Goal: Find specific page/section: Find specific page/section

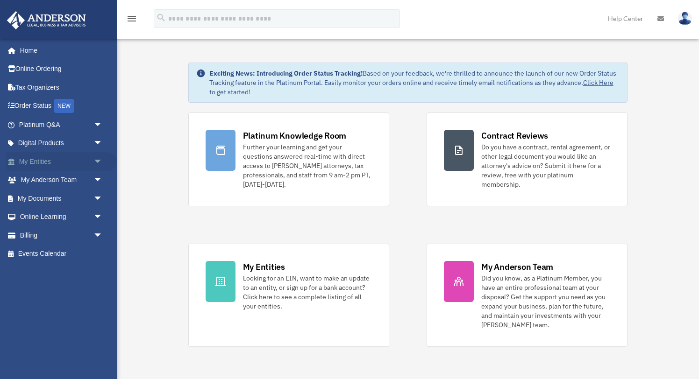
click at [38, 163] on link "My Entities arrow_drop_down" at bounding box center [62, 161] width 110 height 19
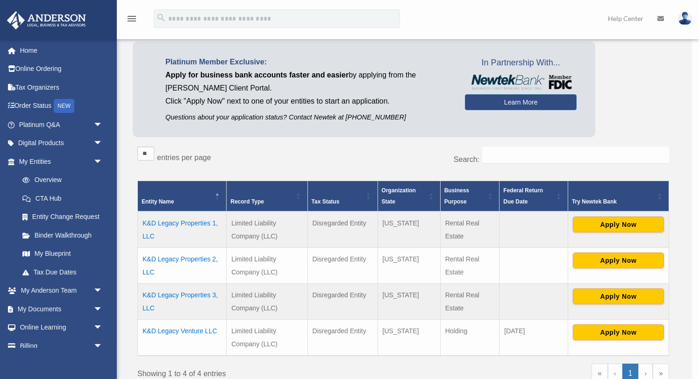
scroll to position [55, 0]
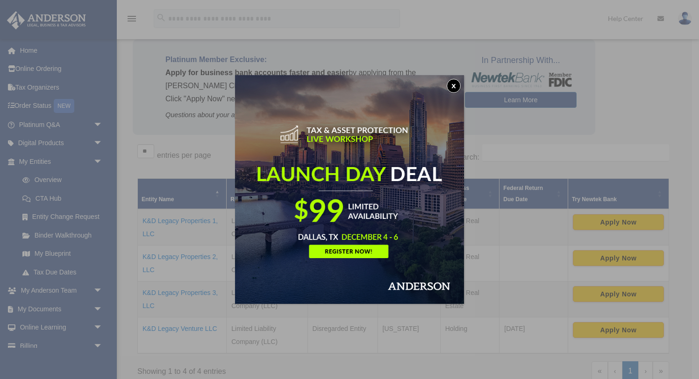
click at [455, 86] on button "x" at bounding box center [454, 86] width 14 height 14
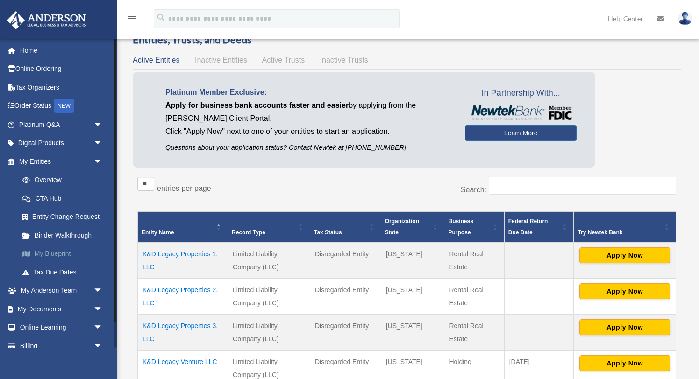
scroll to position [28, 0]
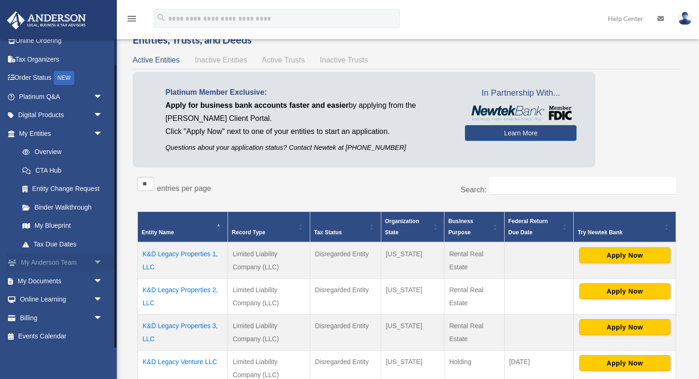
click at [77, 262] on link "My Anderson Team arrow_drop_down" at bounding box center [62, 263] width 110 height 19
click at [99, 262] on span "arrow_drop_down" at bounding box center [102, 263] width 19 height 19
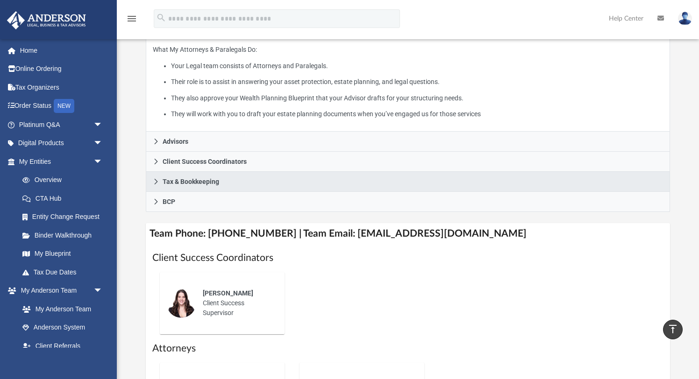
scroll to position [201, 0]
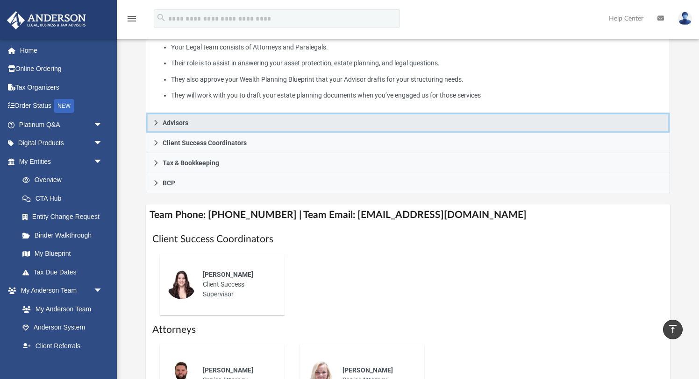
click at [156, 122] on icon at bounding box center [156, 123] width 7 height 7
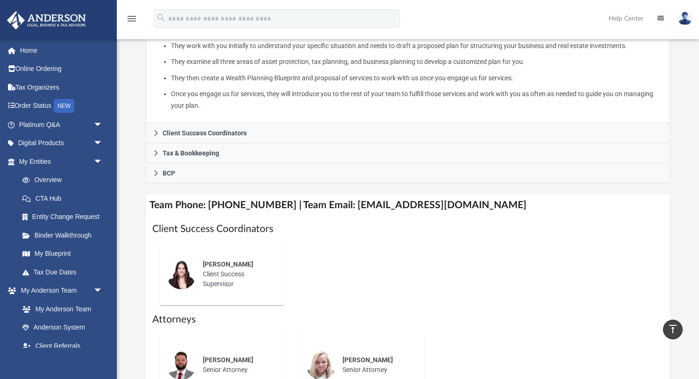
scroll to position [224, 0]
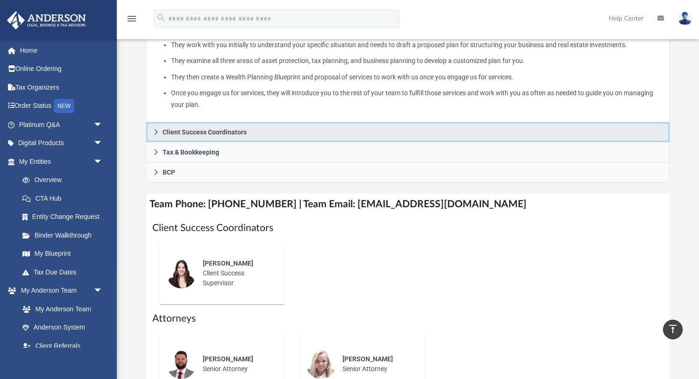
click at [158, 130] on icon at bounding box center [156, 132] width 7 height 7
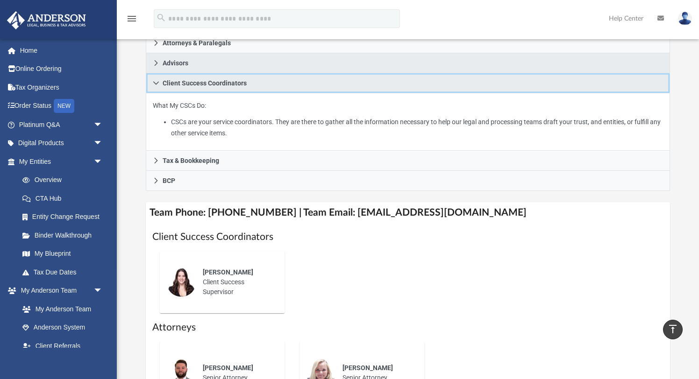
scroll to position [153, 0]
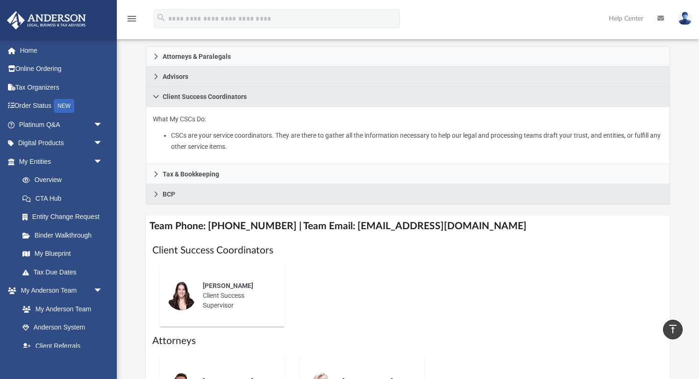
click at [157, 193] on icon at bounding box center [156, 194] width 7 height 7
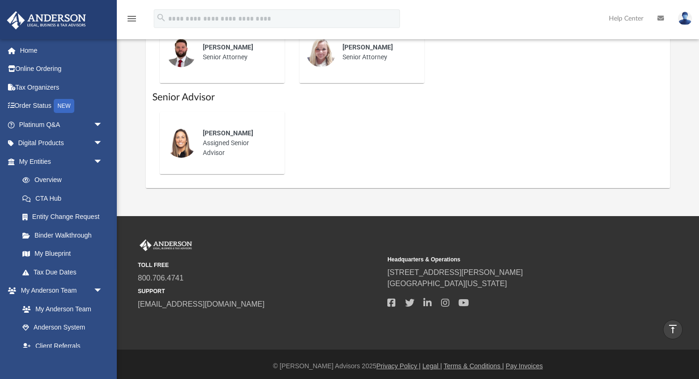
scroll to position [480, 0]
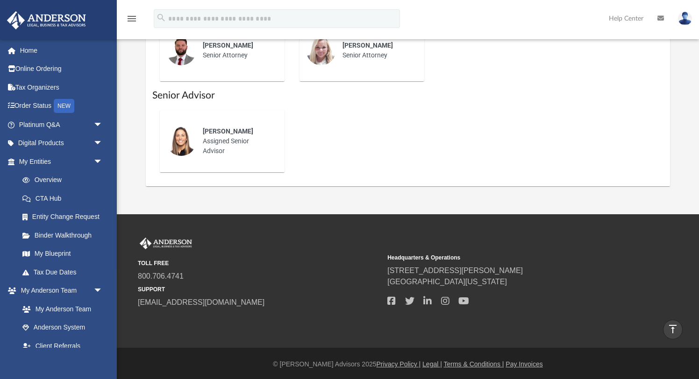
click at [219, 143] on div "Alison Hudson Assigned Senior Advisor" at bounding box center [237, 141] width 82 height 43
click at [230, 135] on div "Alison Hudson Assigned Senior Advisor" at bounding box center [237, 141] width 82 height 43
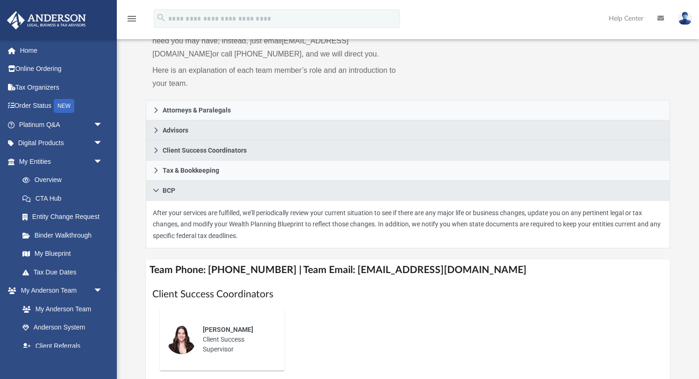
scroll to position [80, 0]
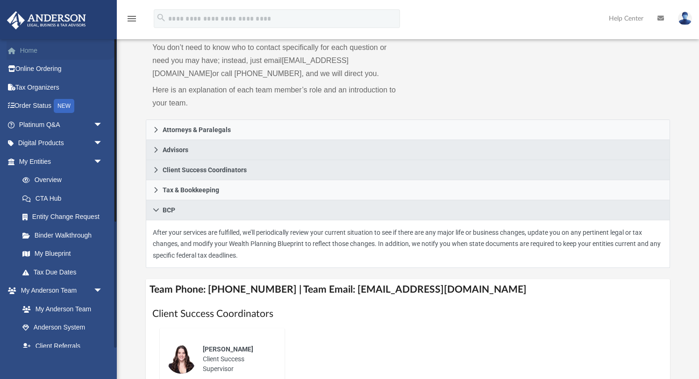
click at [29, 50] on link "Home" at bounding box center [62, 50] width 110 height 19
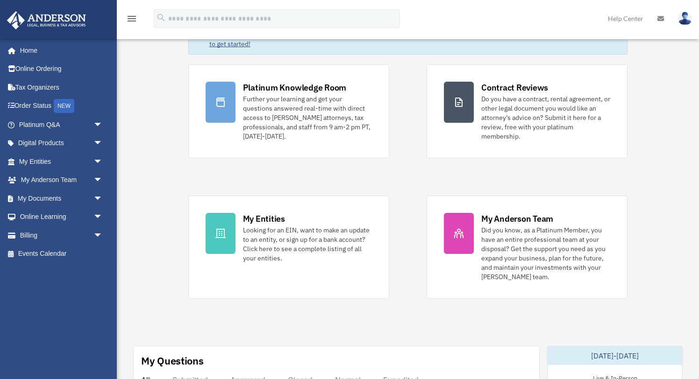
scroll to position [50, 0]
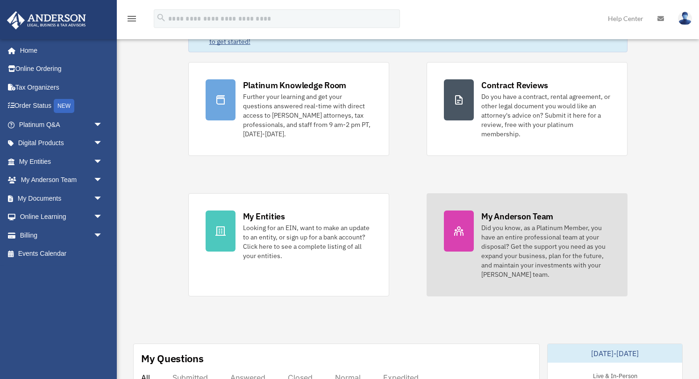
click at [450, 237] on div at bounding box center [459, 231] width 30 height 41
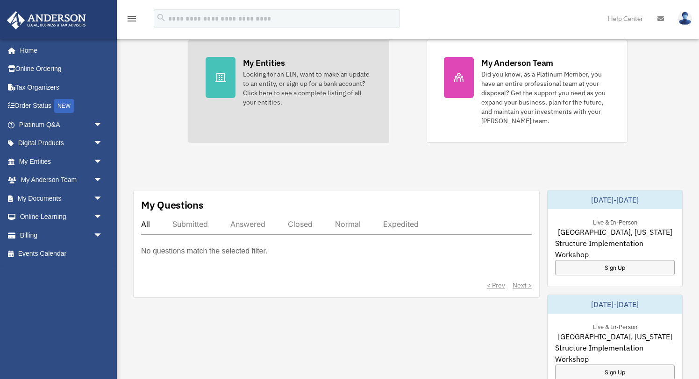
scroll to position [255, 0]
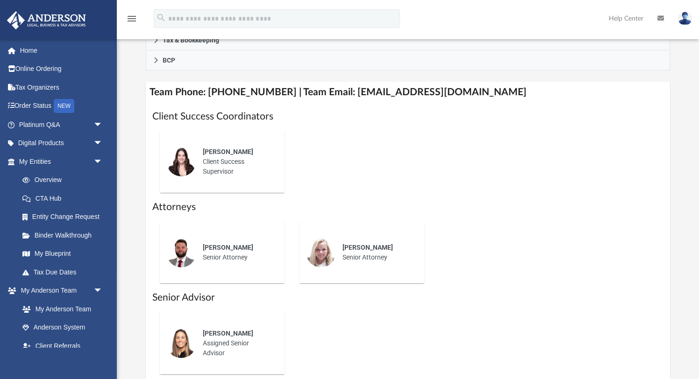
scroll to position [332, 0]
